Goal: Information Seeking & Learning: Check status

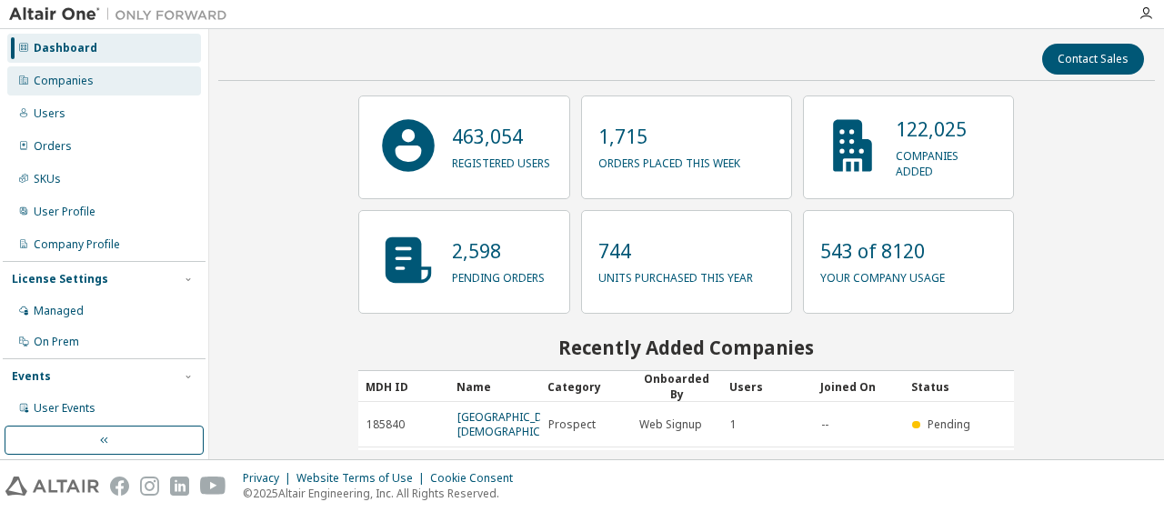
click at [50, 72] on div "Companies" at bounding box center [104, 80] width 194 height 29
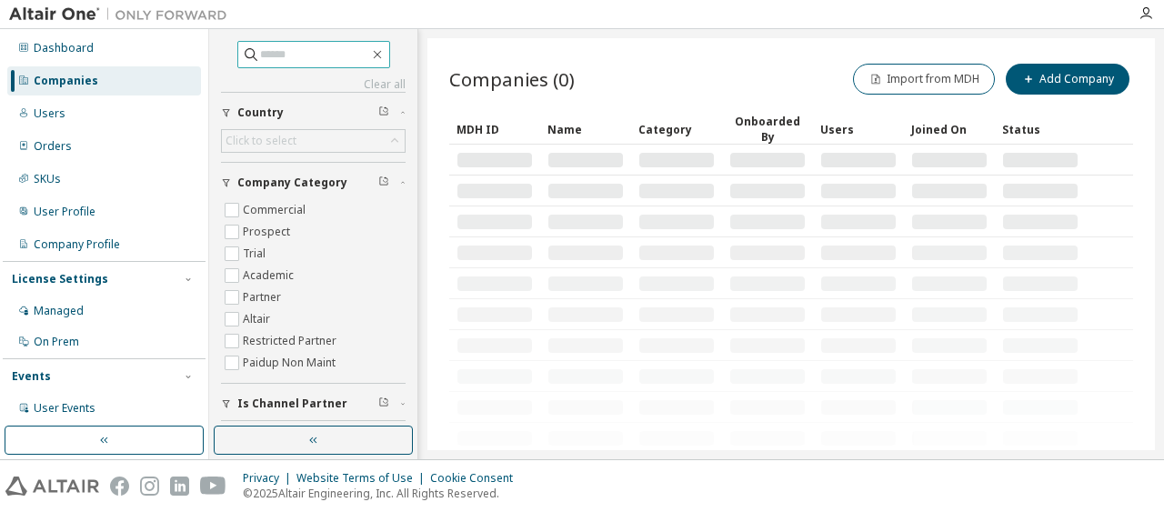
click at [304, 53] on input "text" at bounding box center [314, 54] width 109 height 18
paste input "**********"
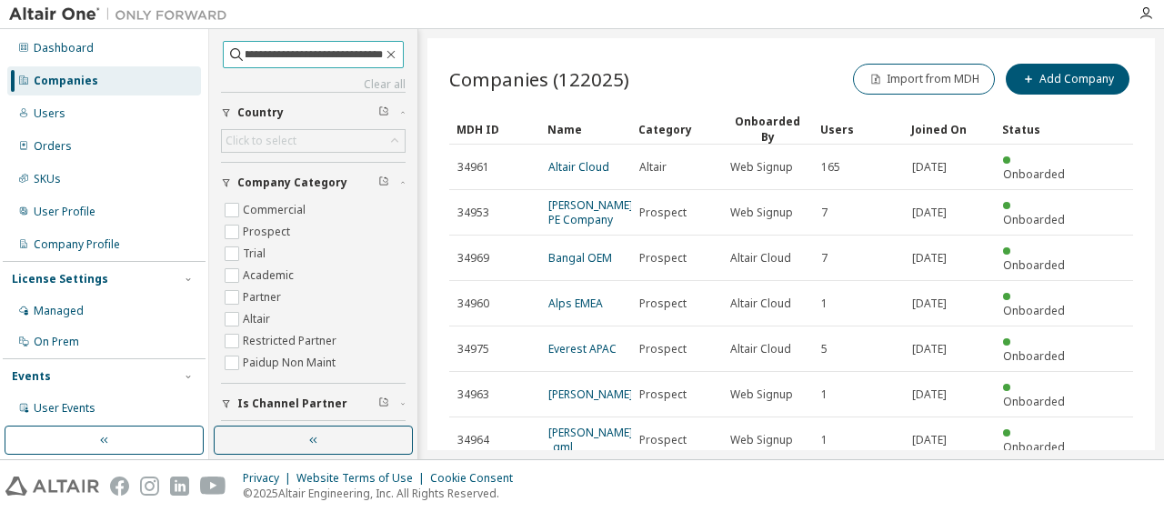
type input "**********"
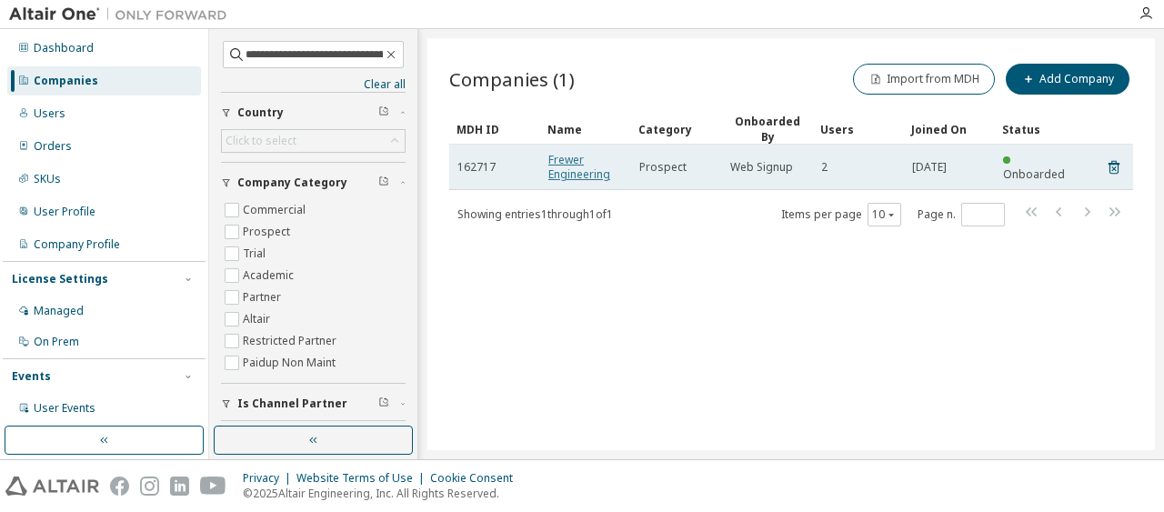
click at [560, 159] on link "Frewer Engineering" at bounding box center [579, 167] width 62 height 30
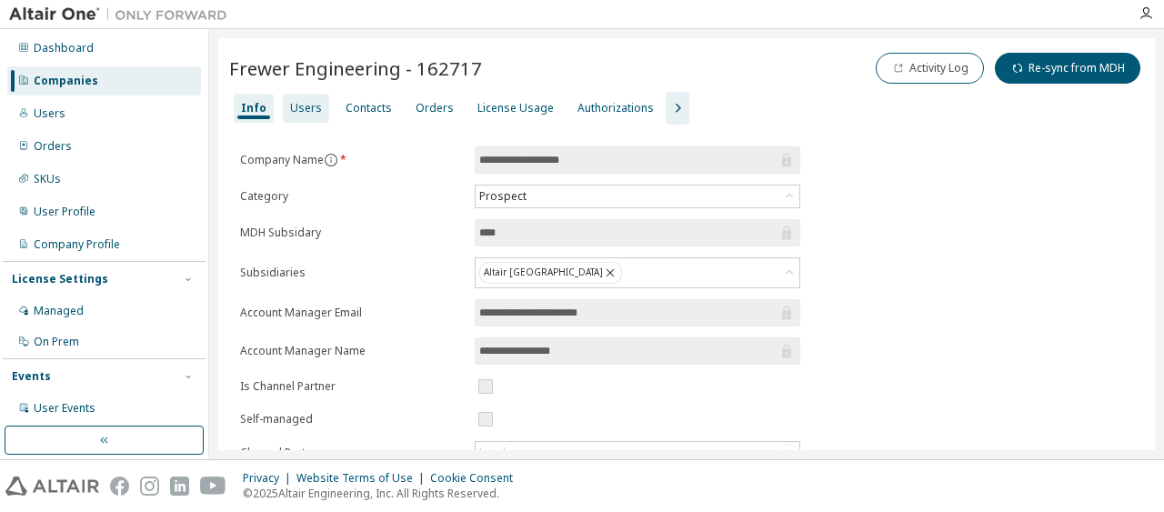
click at [306, 109] on div "Users" at bounding box center [306, 108] width 32 height 15
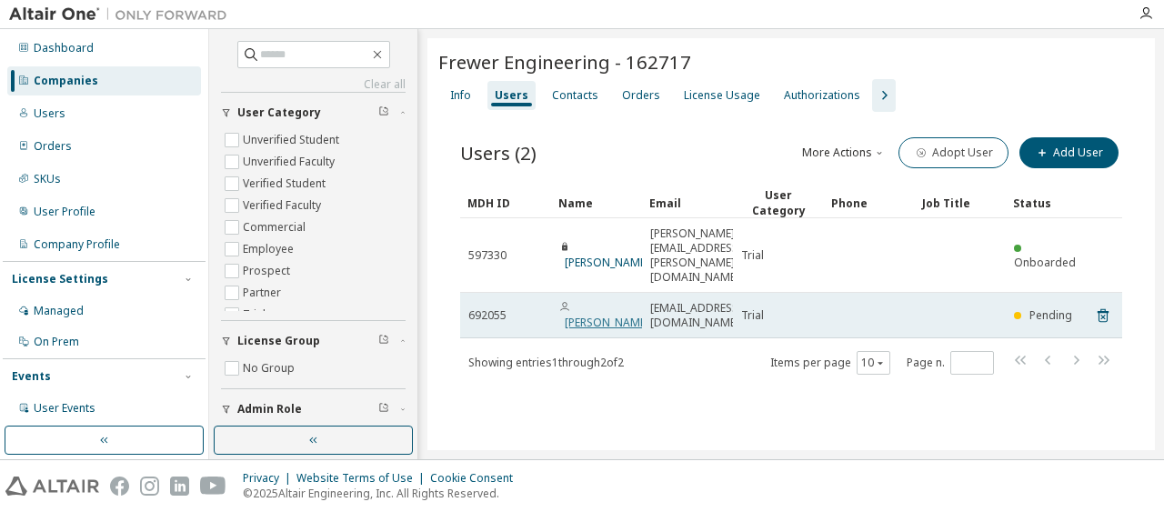
click at [578, 315] on link "[PERSON_NAME]" at bounding box center [607, 322] width 85 height 15
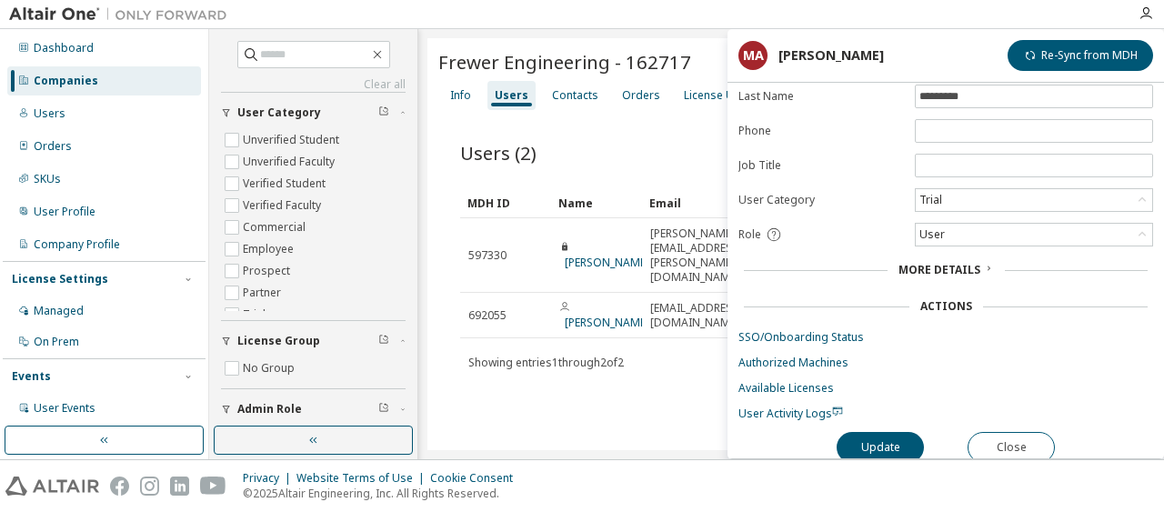
scroll to position [126, 0]
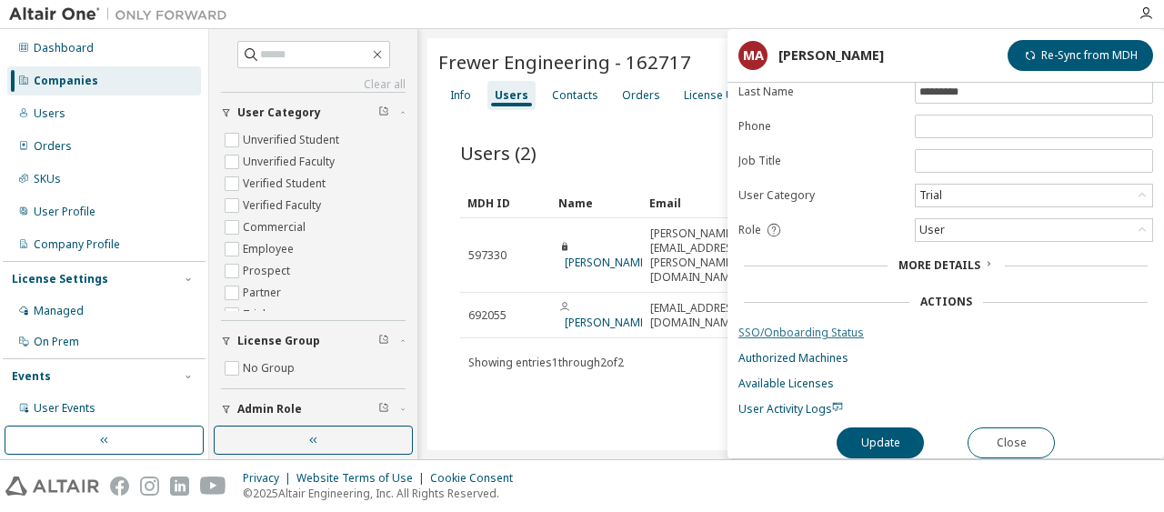
click at [791, 326] on link "SSO/Onboarding Status" at bounding box center [945, 333] width 415 height 15
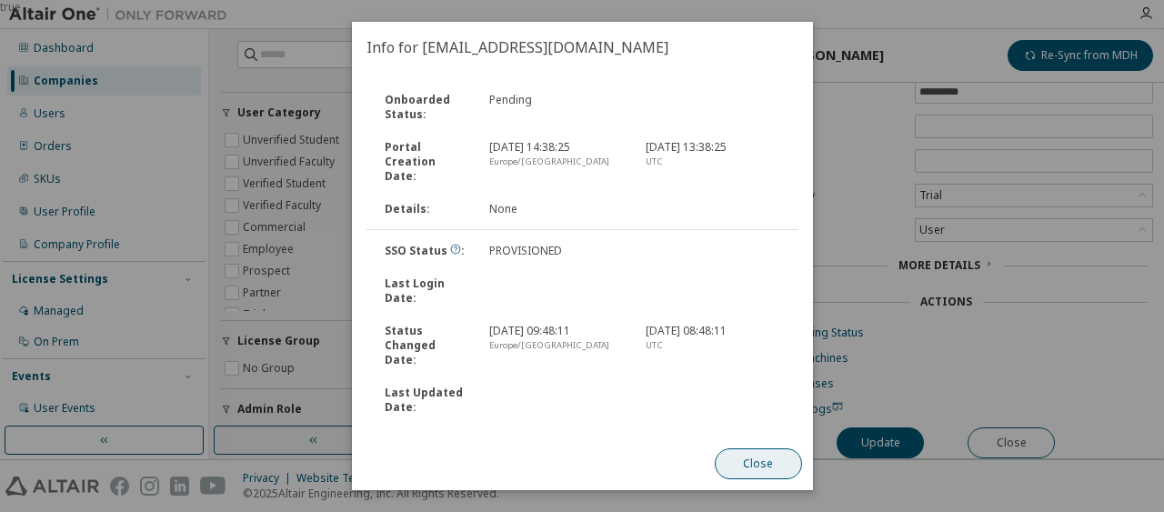
click at [753, 465] on button "Close" at bounding box center [757, 463] width 87 height 31
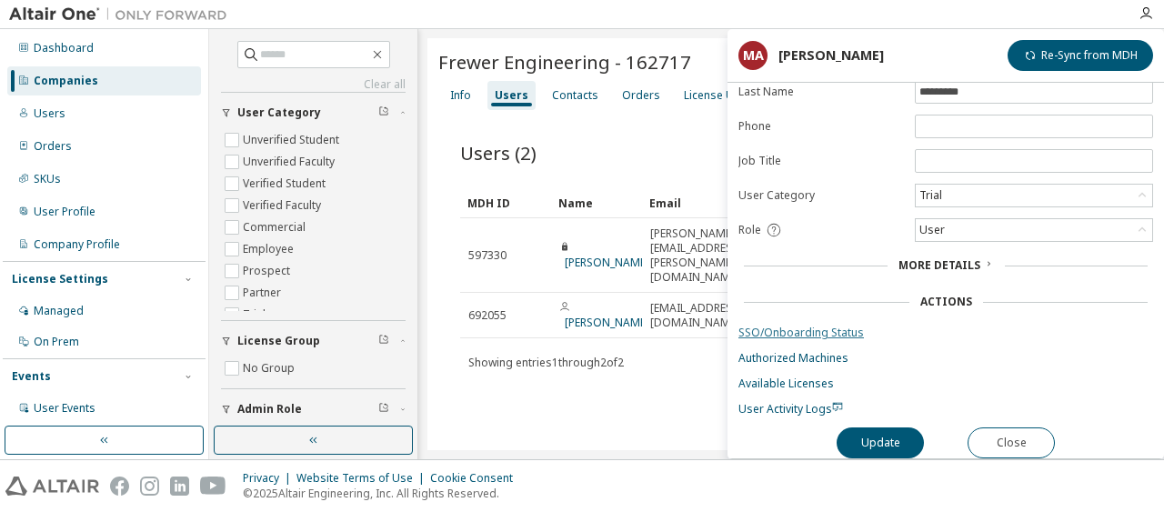
click at [794, 326] on link "SSO/Onboarding Status" at bounding box center [945, 333] width 415 height 15
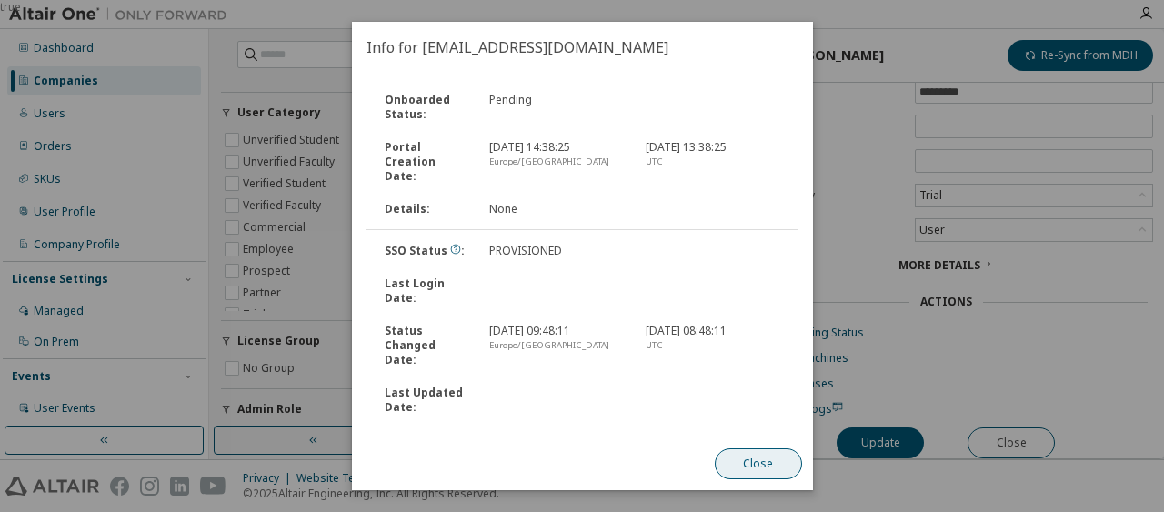
click at [755, 465] on button "Close" at bounding box center [757, 463] width 87 height 31
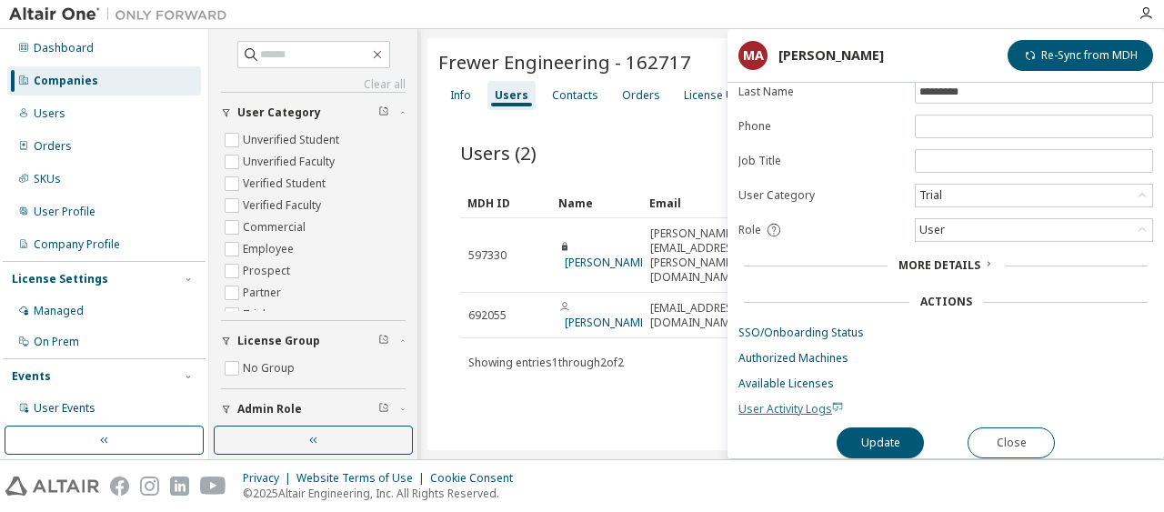
click at [786, 404] on span "User Activity Logs" at bounding box center [790, 408] width 105 height 15
click at [991, 431] on button "Close" at bounding box center [1010, 442] width 87 height 31
